Goal: Contribute content

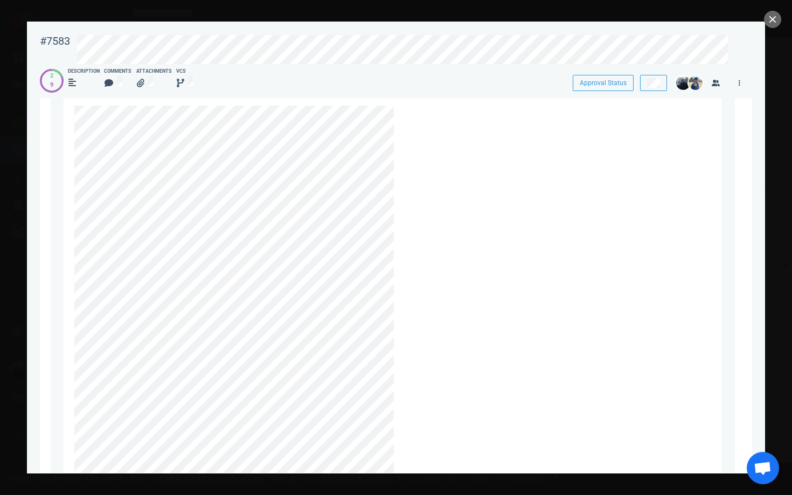
scroll to position [2591, 0]
click at [407, 118] on link at bounding box center [404, 117] width 17 height 13
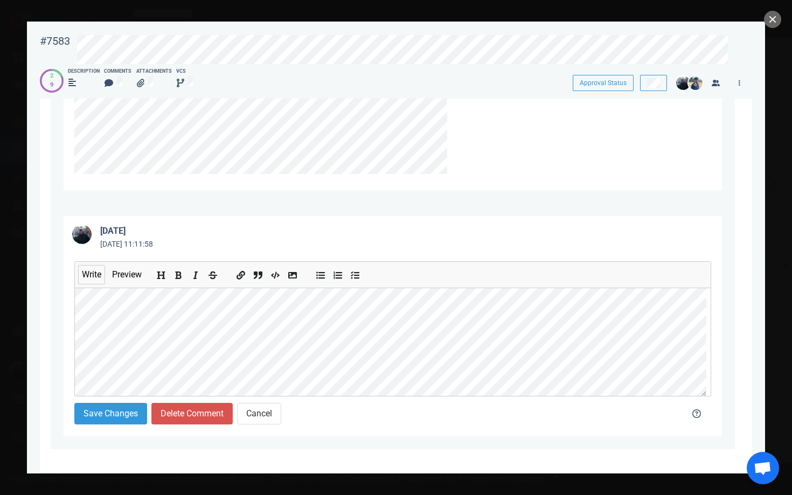
scroll to position [280, 0]
click at [131, 273] on button "Preview" at bounding box center [126, 274] width 37 height 19
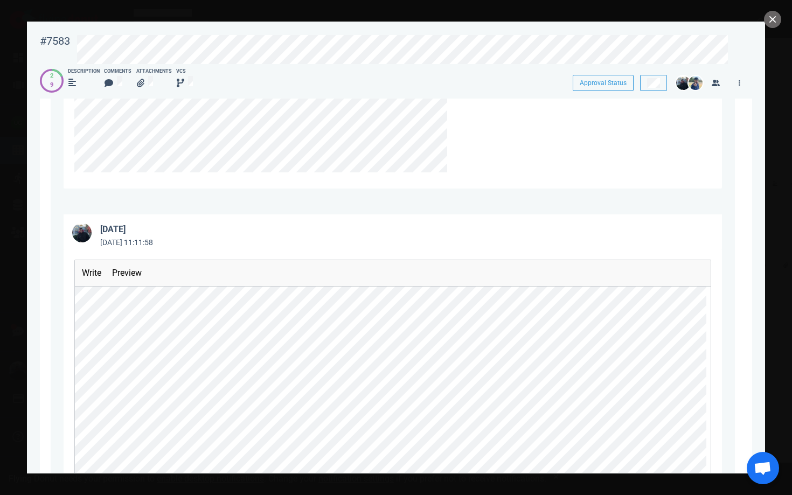
scroll to position [2437, 0]
click at [95, 278] on button "Write" at bounding box center [91, 277] width 27 height 19
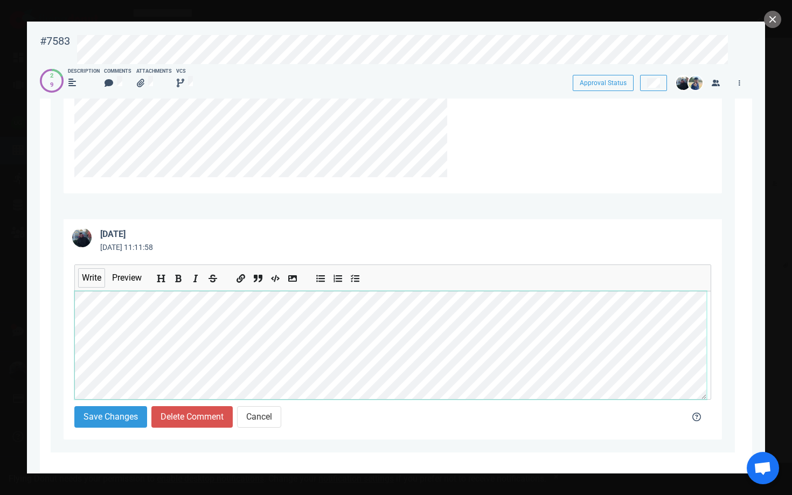
scroll to position [151, 0]
click at [198, 291] on div "Write Preview" at bounding box center [392, 332] width 637 height 135
click at [91, 309] on div "Write Preview" at bounding box center [392, 332] width 637 height 135
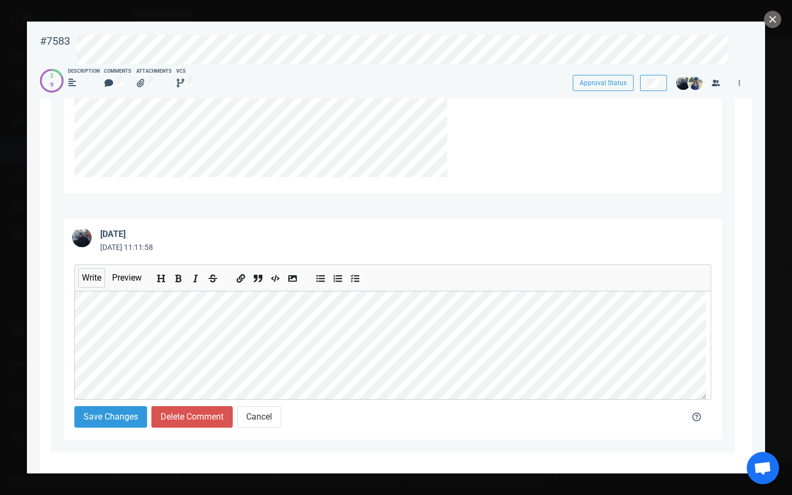
click at [132, 282] on button "Preview" at bounding box center [126, 277] width 37 height 19
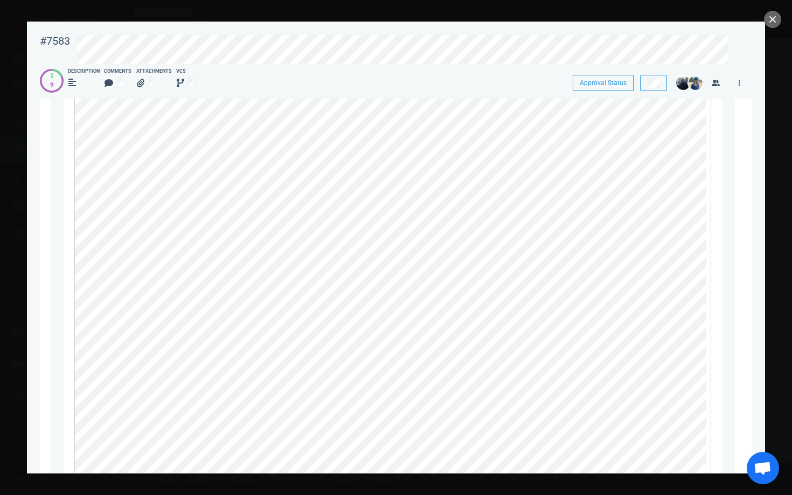
scroll to position [2608, 0]
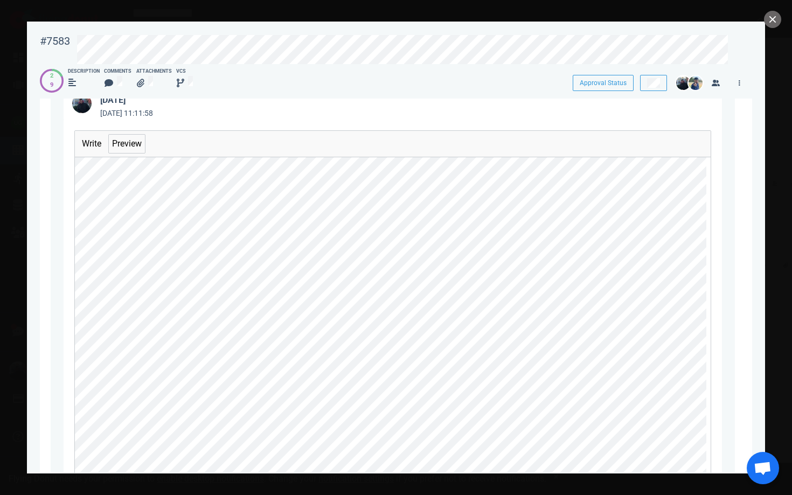
click at [91, 144] on button "Write" at bounding box center [91, 143] width 27 height 19
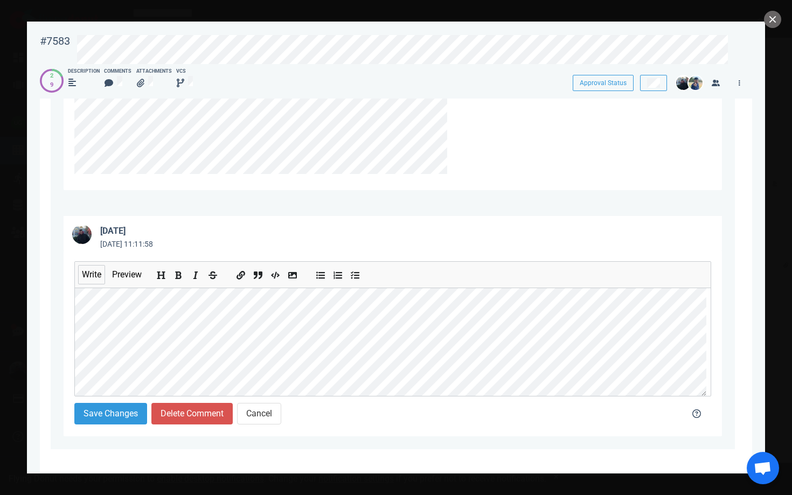
click at [124, 278] on button "Preview" at bounding box center [126, 274] width 37 height 19
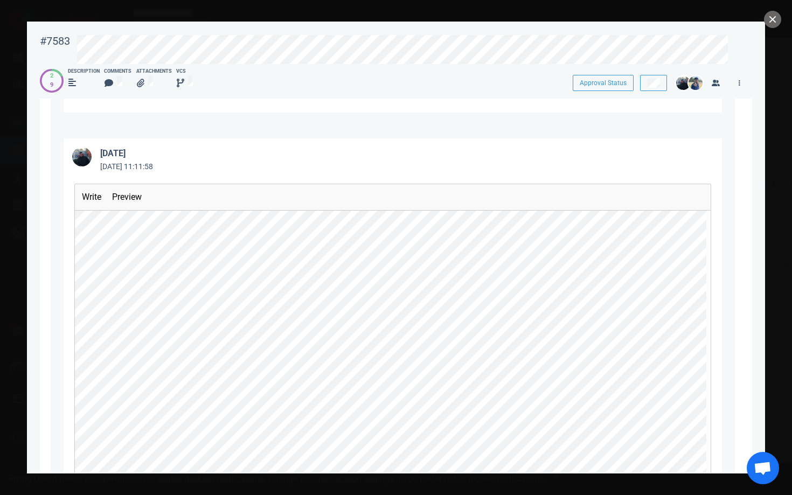
scroll to position [2506, 0]
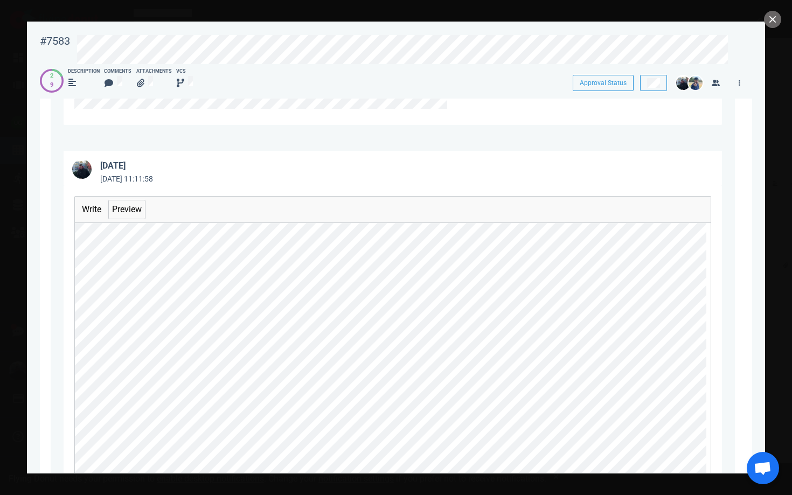
click at [102, 208] on button "Write" at bounding box center [91, 209] width 27 height 19
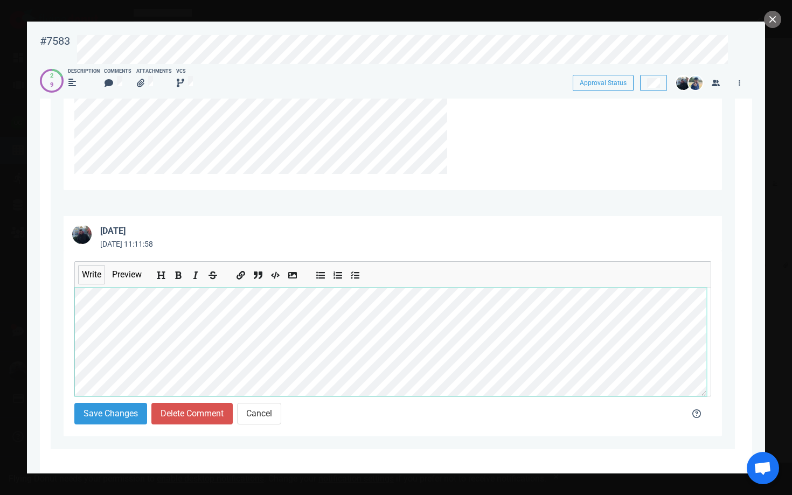
scroll to position [1578, 0]
click at [128, 410] on button "Save Changes" at bounding box center [110, 414] width 73 height 22
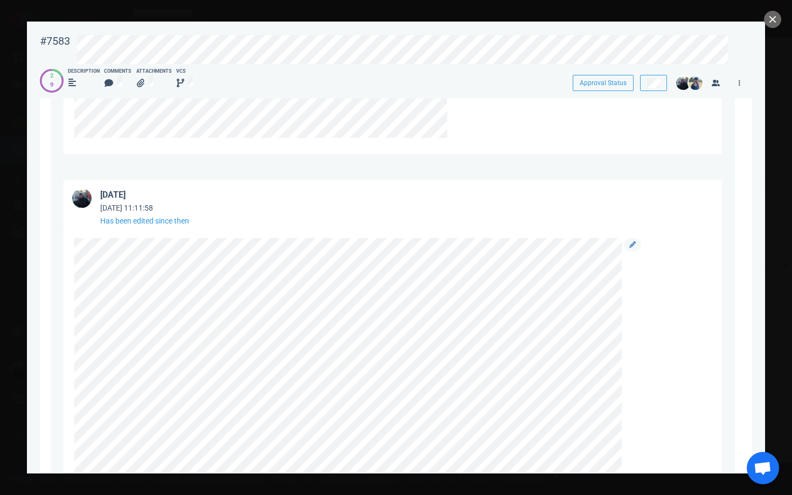
scroll to position [2476, 0]
click at [637, 246] on link at bounding box center [632, 245] width 17 height 13
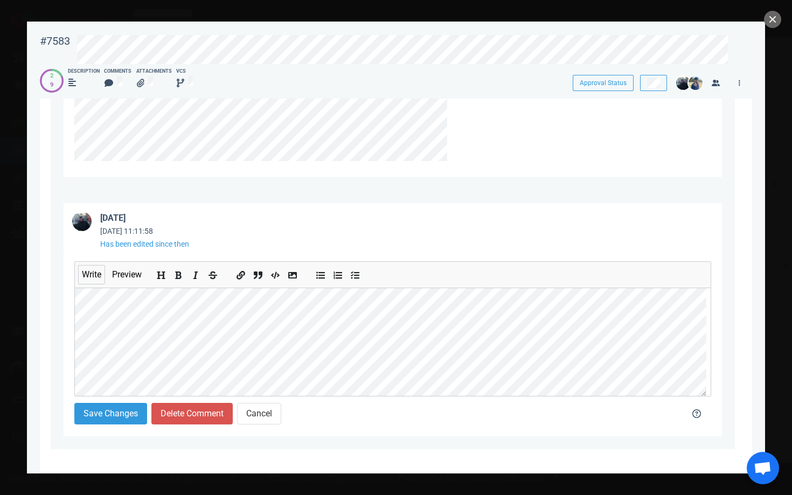
scroll to position [1560, 0]
click at [96, 416] on button "Save Changes" at bounding box center [110, 414] width 73 height 22
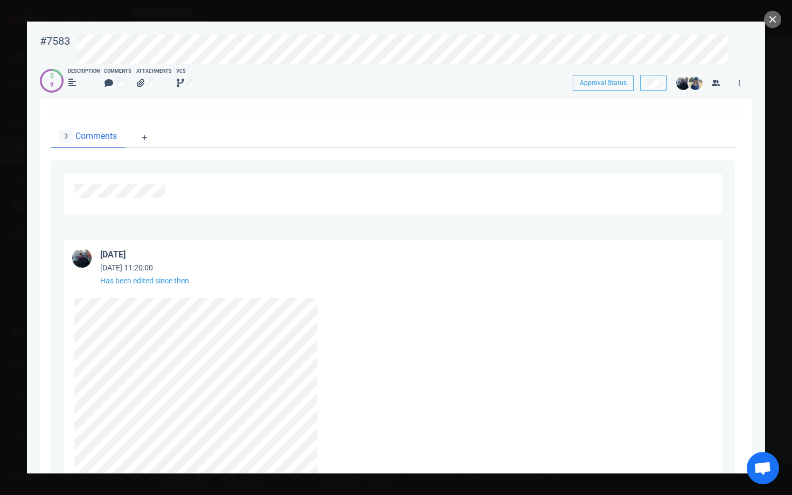
scroll to position [904, 0]
